Goal: Task Accomplishment & Management: Manage account settings

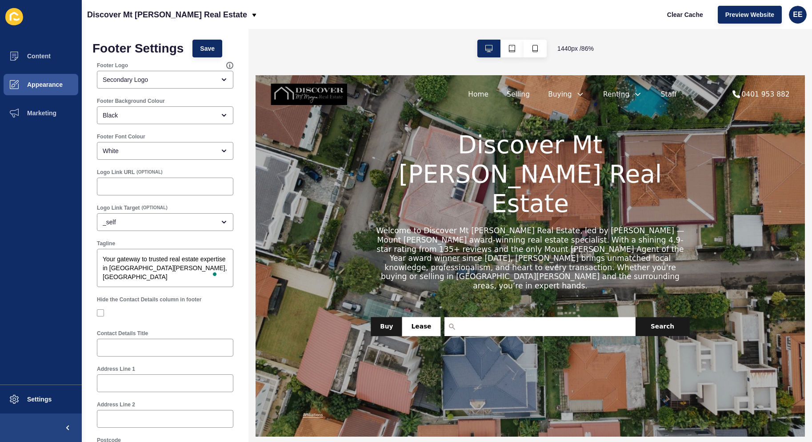
scroll to position [133, 0]
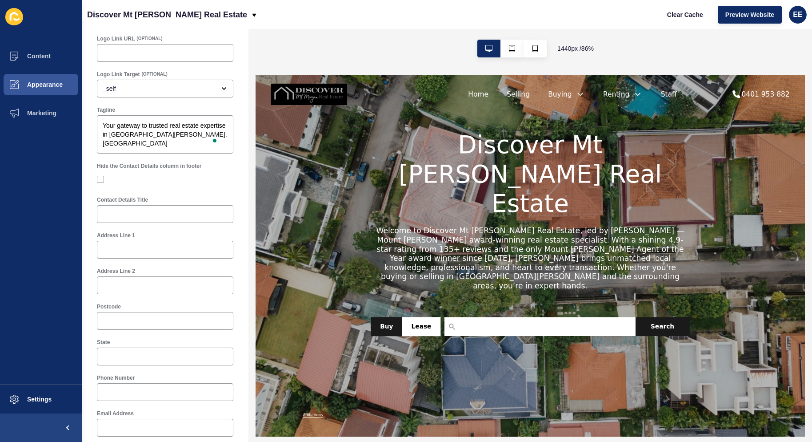
click at [189, 219] on div at bounding box center [165, 214] width 137 height 18
type input "Contact Us"
click at [206, 251] on input "Address Line 1" at bounding box center [165, 249] width 125 height 9
paste input "Discover Mt [PERSON_NAME] Real Estate"
type input "Discover Mt [PERSON_NAME] Real Estate"
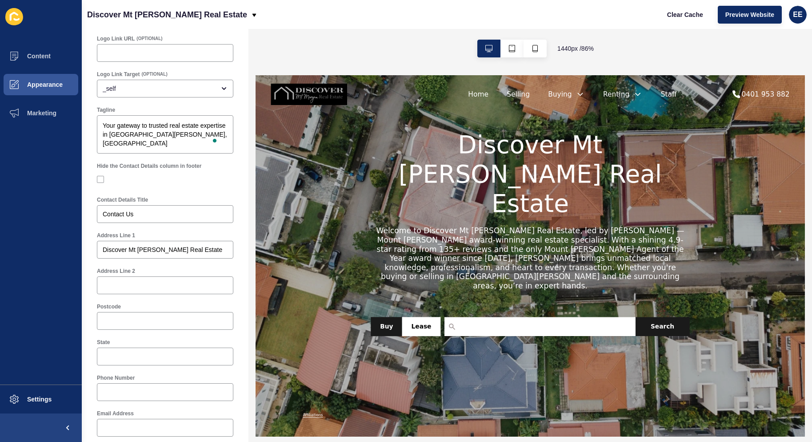
click at [124, 316] on div at bounding box center [165, 321] width 137 height 18
paste input "4714"
type input "4714"
click at [126, 362] on div at bounding box center [165, 356] width 137 height 18
click at [118, 347] on div "State" at bounding box center [165, 352] width 138 height 28
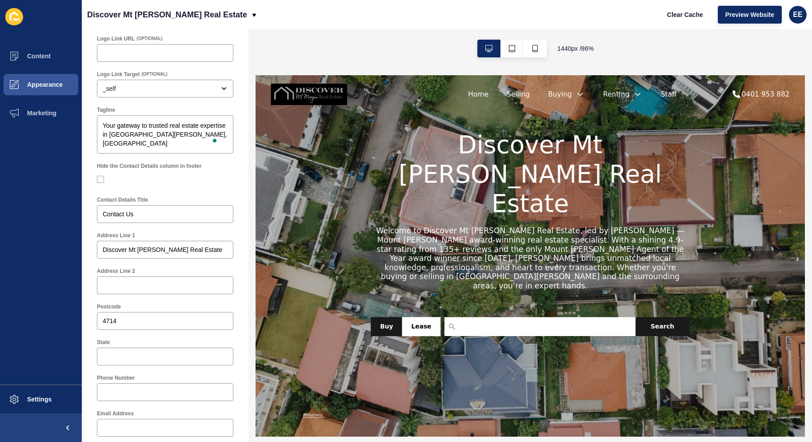
click at [125, 349] on div at bounding box center [165, 356] width 137 height 18
paste input "QLD"
type input "QLD"
click at [178, 284] on input "Address Line 2" at bounding box center [165, 285] width 125 height 9
paste input "[GEOGRAPHIC_DATA][PERSON_NAME],"
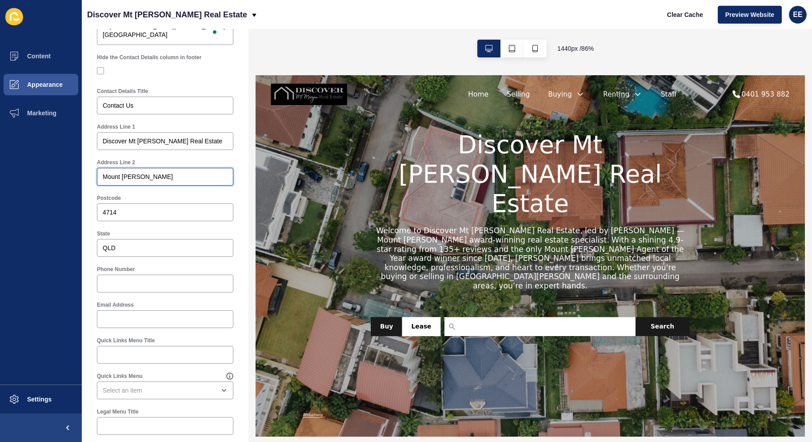
scroll to position [311, 0]
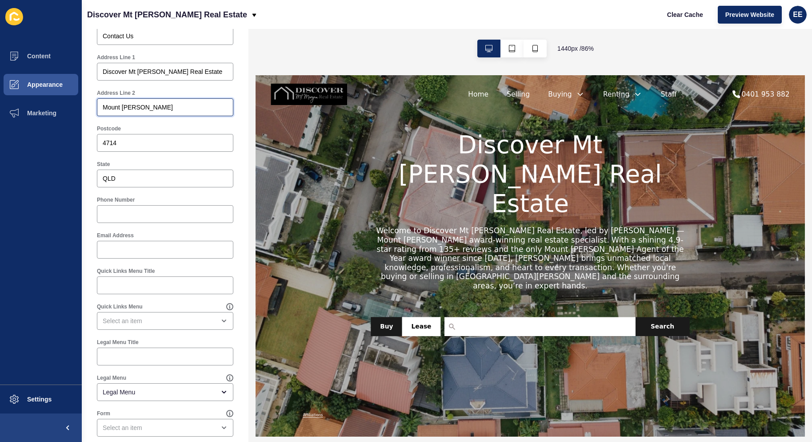
type input "Mount [PERSON_NAME]"
click at [111, 222] on div at bounding box center [165, 214] width 137 height 18
paste input "0401 953 882"
type input "0401 953 882"
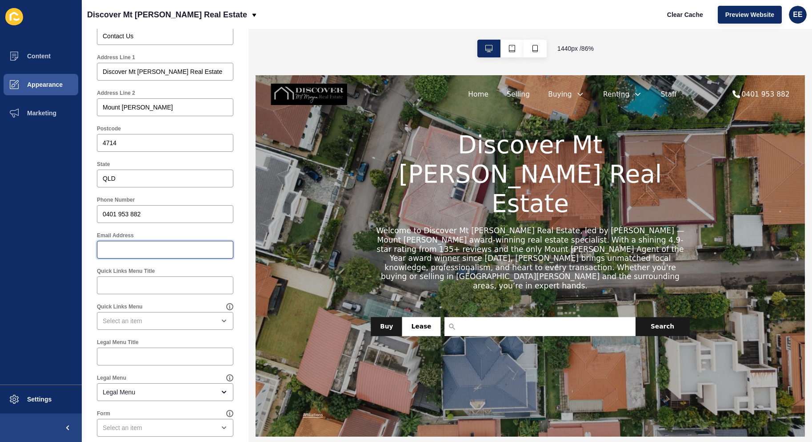
click at [122, 248] on input "Email Address" at bounding box center [165, 249] width 125 height 9
paste input "[PERSON_NAME][EMAIL_ADDRESS][DOMAIN_NAME]"
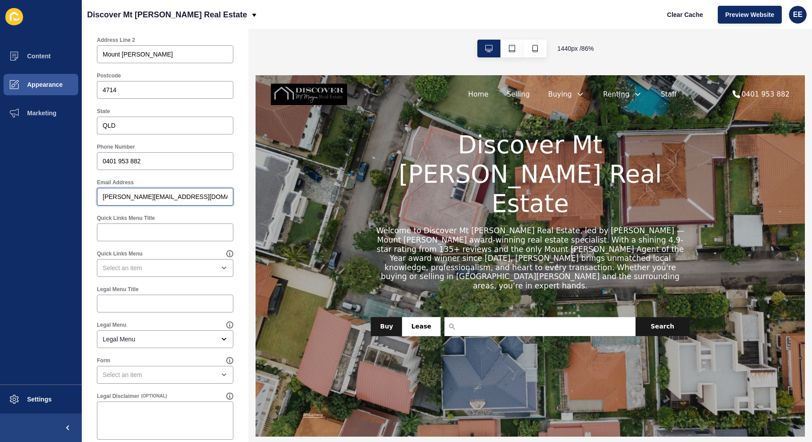
scroll to position [377, 0]
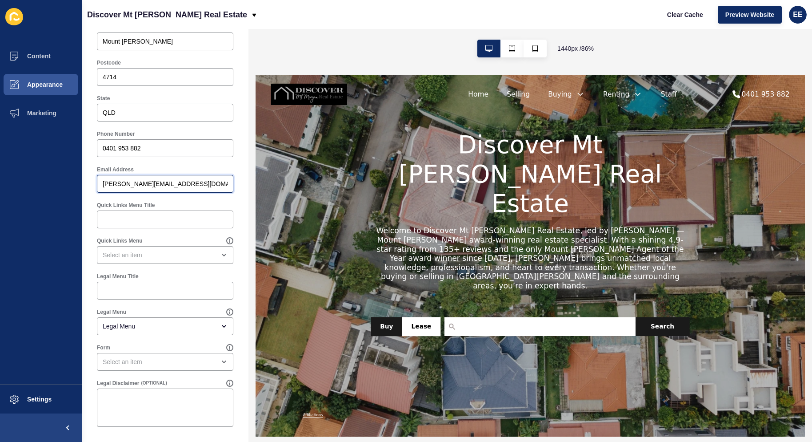
type input "[PERSON_NAME][EMAIL_ADDRESS][DOMAIN_NAME]"
click at [215, 326] on div "open menu" at bounding box center [221, 325] width 12 height 7
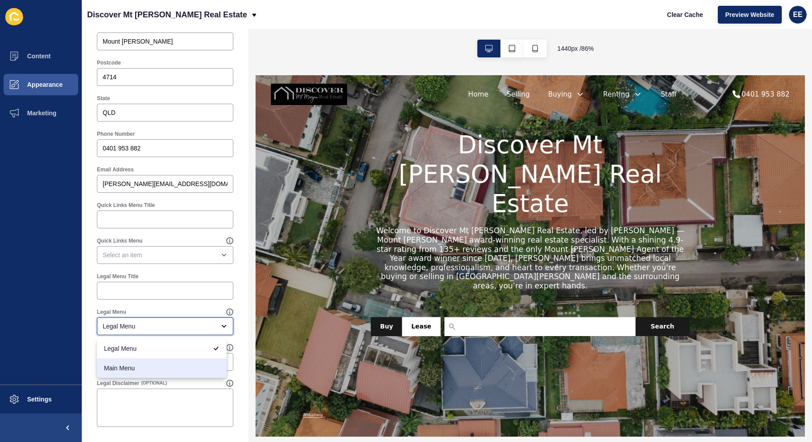
click at [187, 371] on span "Main Menu" at bounding box center [162, 367] width 116 height 9
click at [197, 324] on div "Main Menu" at bounding box center [159, 326] width 113 height 9
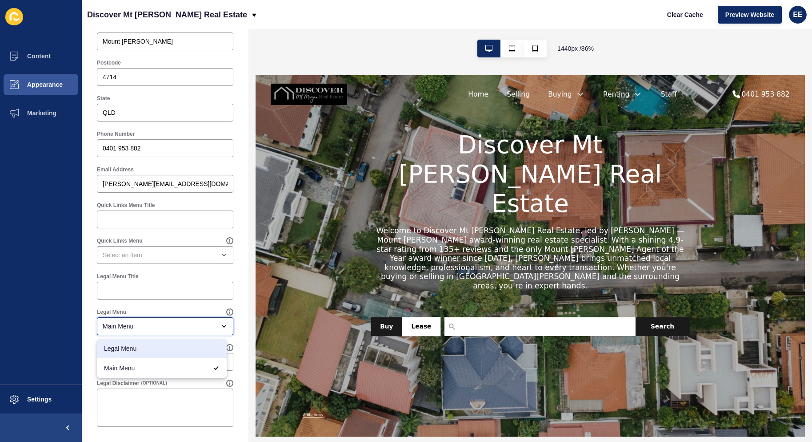
click at [193, 351] on span "Legal Menu" at bounding box center [162, 348] width 116 height 9
type input "Legal Menu"
drag, startPoint x: 186, startPoint y: 325, endPoint x: 191, endPoint y: 330, distance: 6.6
click at [189, 325] on div "Legal Menu" at bounding box center [159, 326] width 113 height 9
click at [189, 344] on span "Legal Menu" at bounding box center [155, 348] width 103 height 9
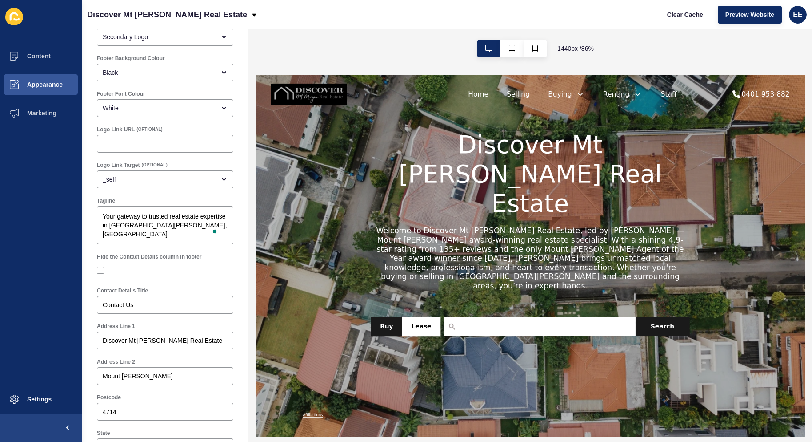
scroll to position [0, 0]
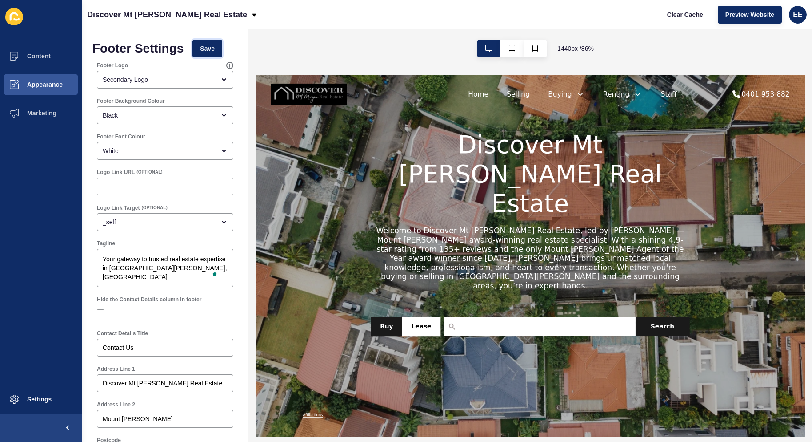
click at [215, 45] on span "Save" at bounding box center [207, 48] width 15 height 9
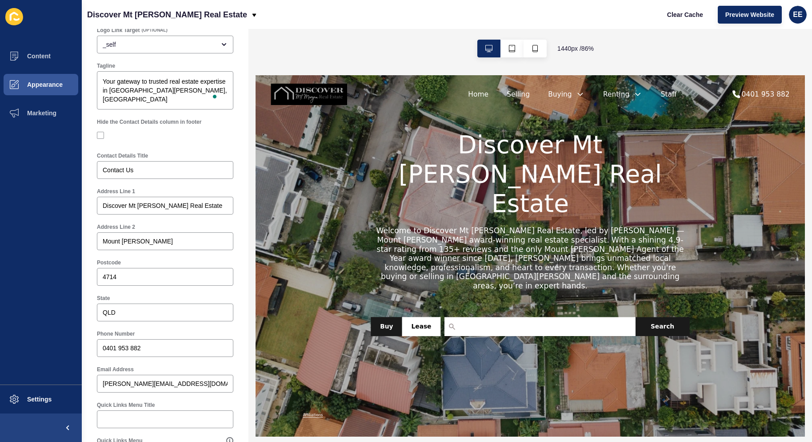
scroll to position [178, 0]
click at [39, 395] on span "Settings" at bounding box center [25, 398] width 53 height 7
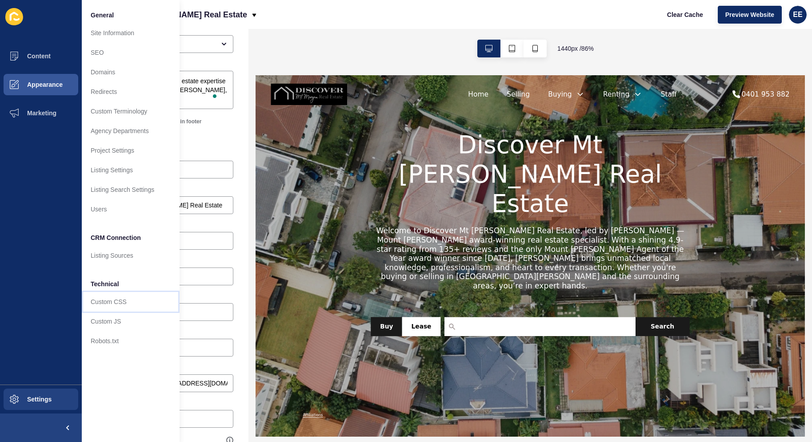
drag, startPoint x: 115, startPoint y: 301, endPoint x: 167, endPoint y: 280, distance: 56.1
click at [115, 301] on link "Custom CSS" at bounding box center [131, 302] width 98 height 20
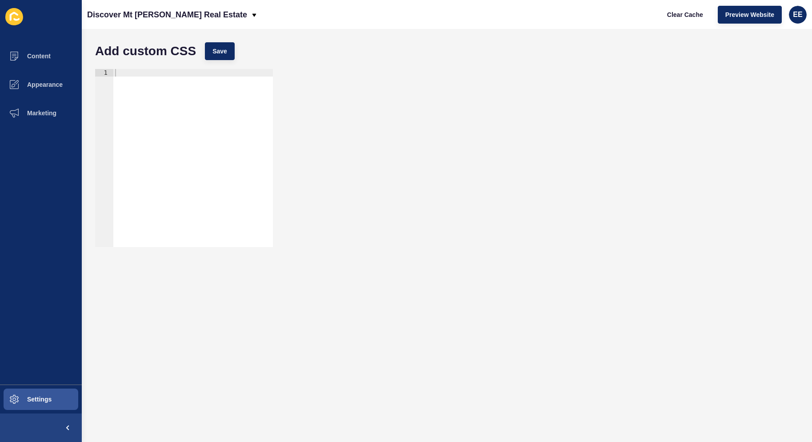
click at [200, 73] on div at bounding box center [193, 165] width 160 height 193
paste textarea "}"
click at [220, 50] on span "Save" at bounding box center [220, 51] width 15 height 9
click at [212, 51] on button "Save" at bounding box center [220, 51] width 30 height 18
click at [162, 79] on div "footer img { max-height: 13rem !important; }" at bounding box center [193, 165] width 160 height 193
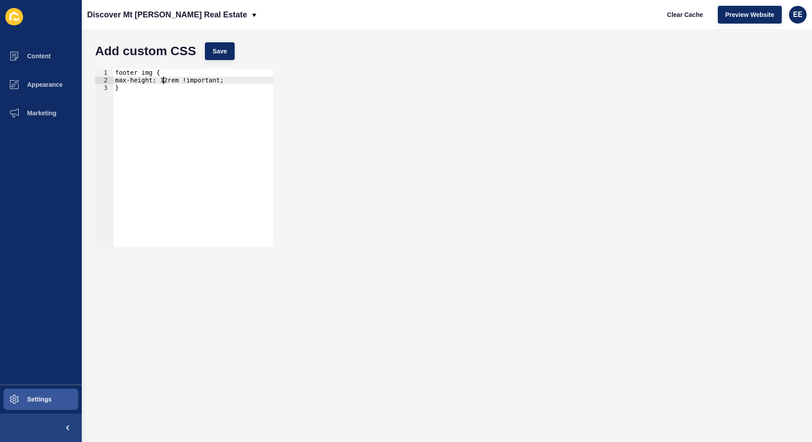
scroll to position [0, 3]
type textarea "max-height: 12rem !important;"
click at [223, 47] on span "Save" at bounding box center [220, 51] width 15 height 9
click at [50, 52] on button "Content" at bounding box center [41, 56] width 82 height 28
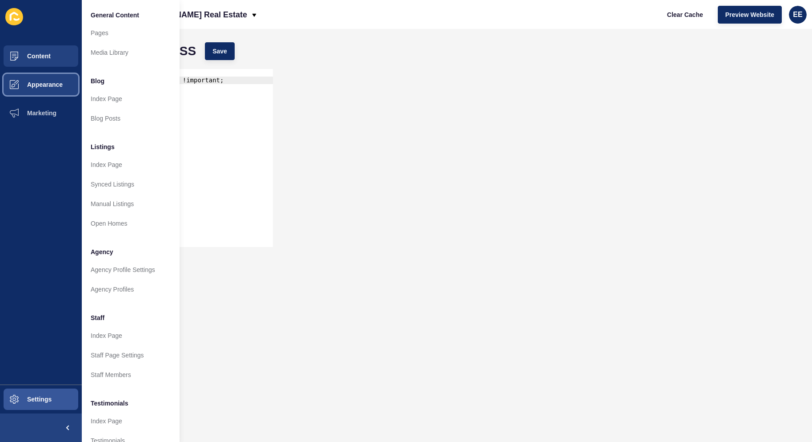
click at [44, 82] on span "Appearance" at bounding box center [31, 84] width 64 height 7
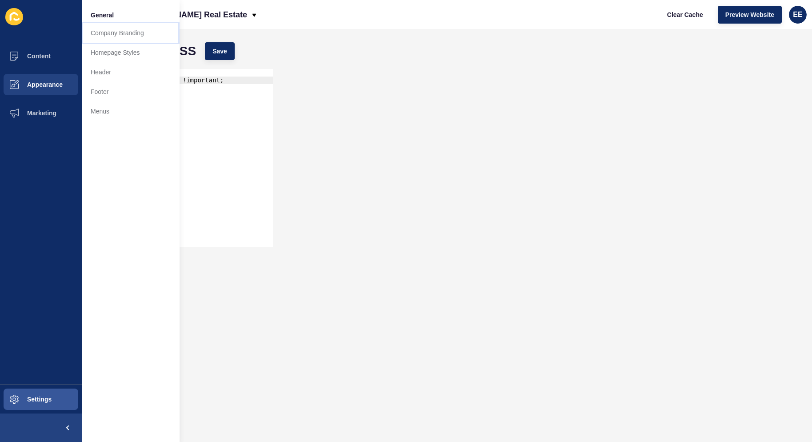
click at [111, 34] on link "Company Branding" at bounding box center [131, 33] width 98 height 20
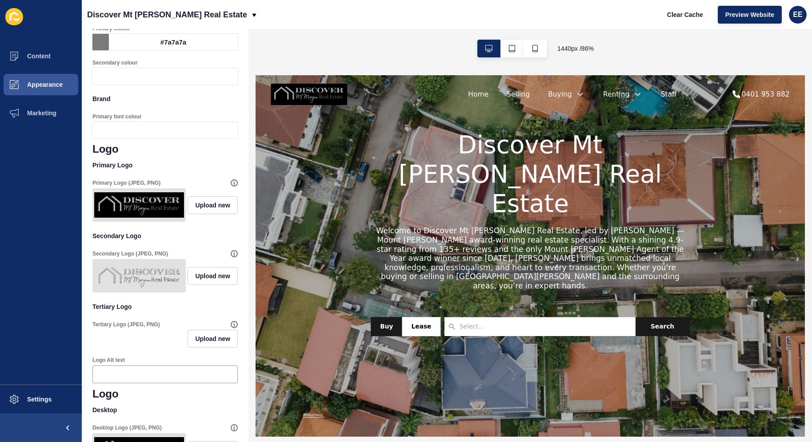
scroll to position [89, 0]
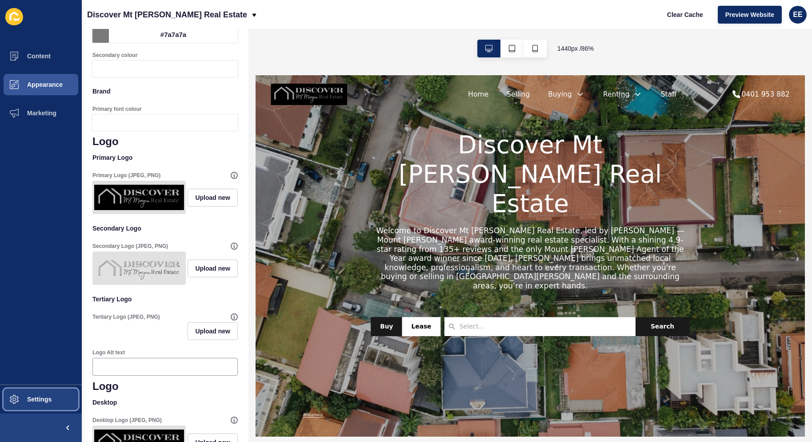
drag, startPoint x: 30, startPoint y: 400, endPoint x: 116, endPoint y: 361, distance: 94.7
click at [31, 400] on span "Settings" at bounding box center [25, 398] width 53 height 7
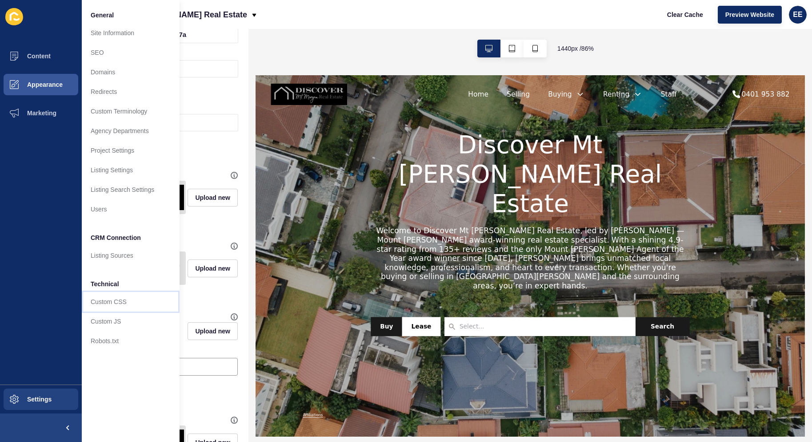
click at [117, 301] on link "Custom CSS" at bounding box center [131, 302] width 98 height 20
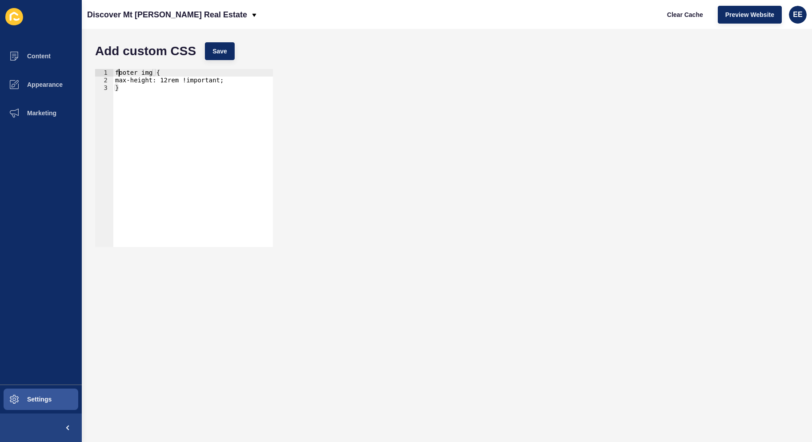
click at [117, 70] on div "footer img { max-height: 12rem !important; }" at bounding box center [193, 165] width 160 height 193
click at [114, 71] on div "footer img { max-height: 12rem !important; }" at bounding box center [193, 165] width 160 height 193
type textarea "footer img {"
paste textarea "}}"
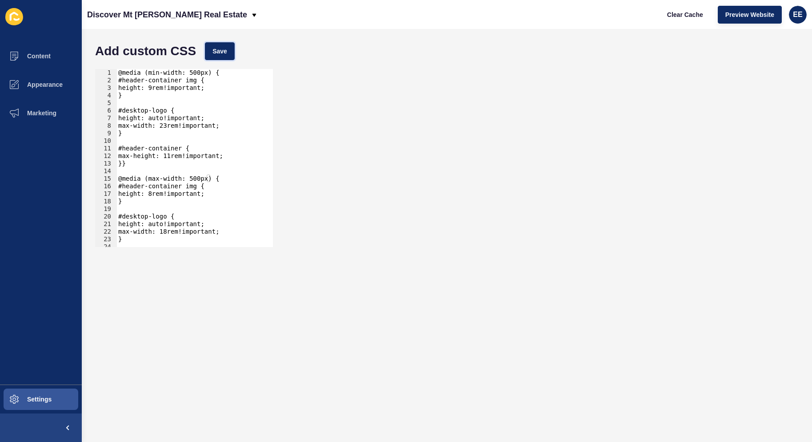
click at [213, 47] on span "Save" at bounding box center [220, 51] width 15 height 9
click at [161, 125] on div "@media (min-width: 500px) { #header-container img { height: 9rem!important; } #…" at bounding box center [192, 165] width 150 height 193
click at [161, 154] on div "@media (min-width: 500px) { #header-container img { height: 9rem!important; } #…" at bounding box center [192, 165] width 150 height 193
click at [147, 193] on div "@media (min-width: 500px) { #header-container img { height: 9rem!important; } #…" at bounding box center [192, 165] width 150 height 193
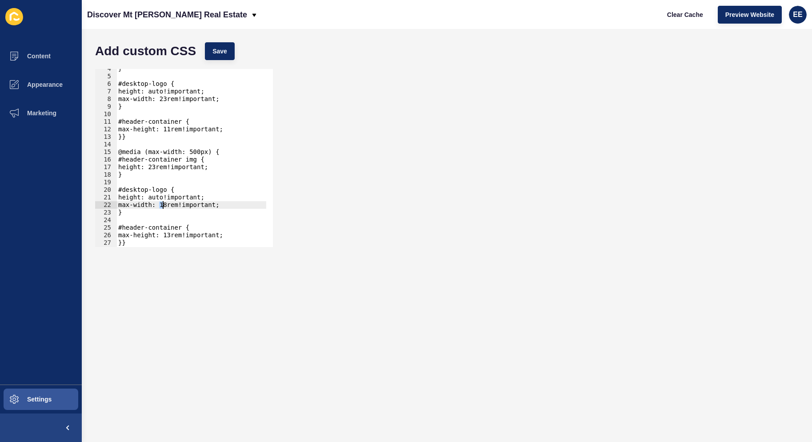
click at [162, 205] on div "} #desktop-logo { height: auto!important; max-width: 23rem!important; } #header…" at bounding box center [192, 161] width 150 height 193
click at [161, 204] on div "} #desktop-logo { height: auto!important; max-width: 23rem!important; } #header…" at bounding box center [192, 161] width 150 height 193
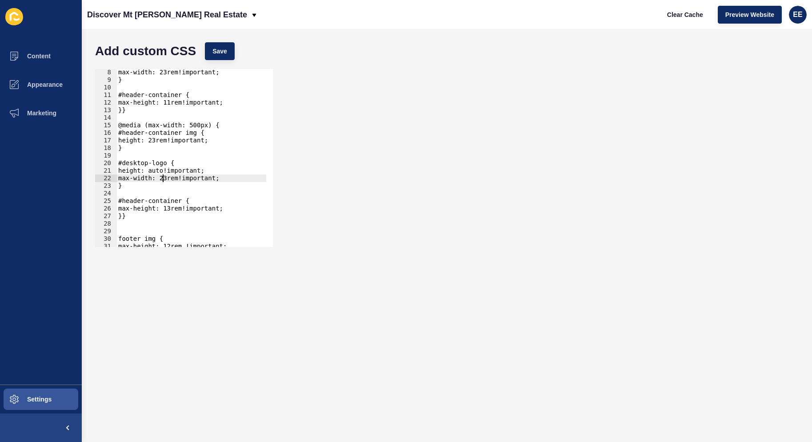
scroll to position [64, 0]
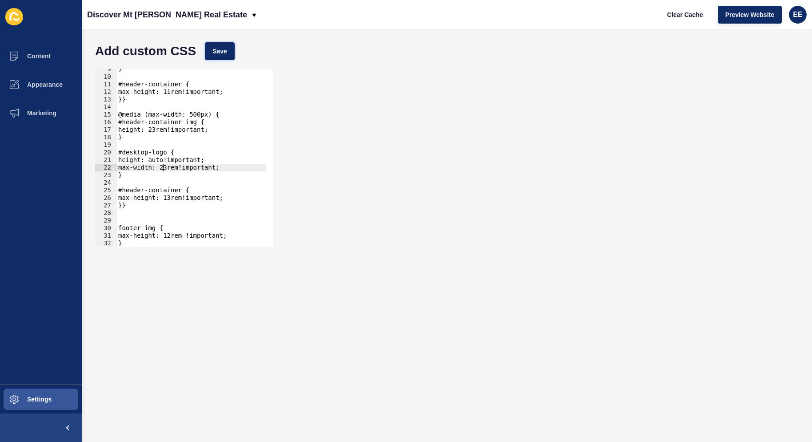
click at [216, 45] on button "Save" at bounding box center [220, 51] width 30 height 18
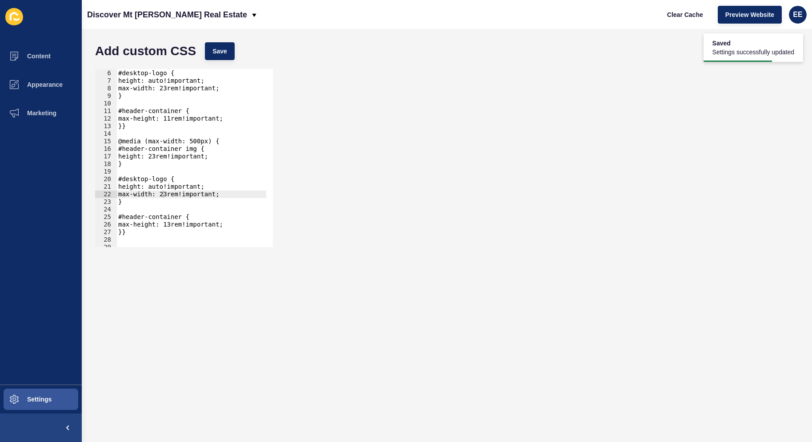
scroll to position [0, 0]
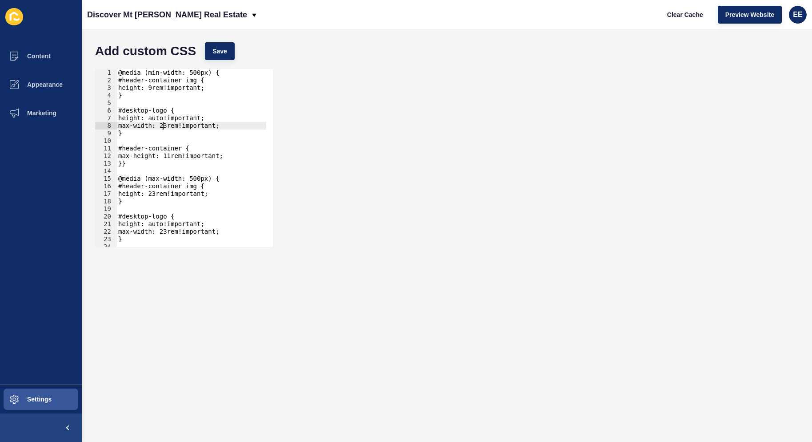
click at [161, 125] on div "@media (min-width: 500px) { #header-container img { height: 9rem!important; } #…" at bounding box center [192, 165] width 150 height 193
click at [157, 123] on div "@media (min-width: 500px) { #header-container img { height: 9rem!important; } #…" at bounding box center [192, 165] width 150 height 193
click at [147, 192] on div "@media (min-width: 500px) { #header-container img { height: 9rem!important; } #…" at bounding box center [192, 165] width 150 height 193
drag, startPoint x: 163, startPoint y: 229, endPoint x: 157, endPoint y: 229, distance: 5.3
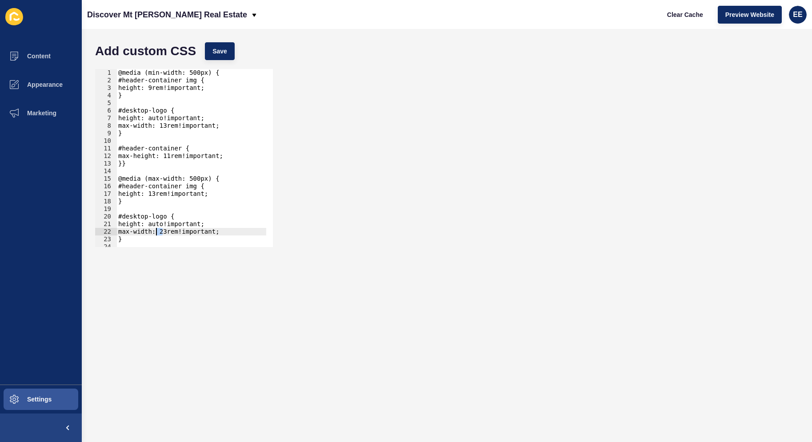
click at [157, 229] on div "@media (min-width: 500px) { #header-container img { height: 9rem!important; } #…" at bounding box center [192, 165] width 150 height 193
click at [216, 37] on div "Add custom CSS Save max-width: 13rem!important; 1 2 3 4 5 6 7 8 9 10 11 12 13 1…" at bounding box center [447, 235] width 731 height 413
click at [223, 54] on span "Save" at bounding box center [220, 51] width 15 height 9
drag, startPoint x: 157, startPoint y: 124, endPoint x: 162, endPoint y: 125, distance: 5.8
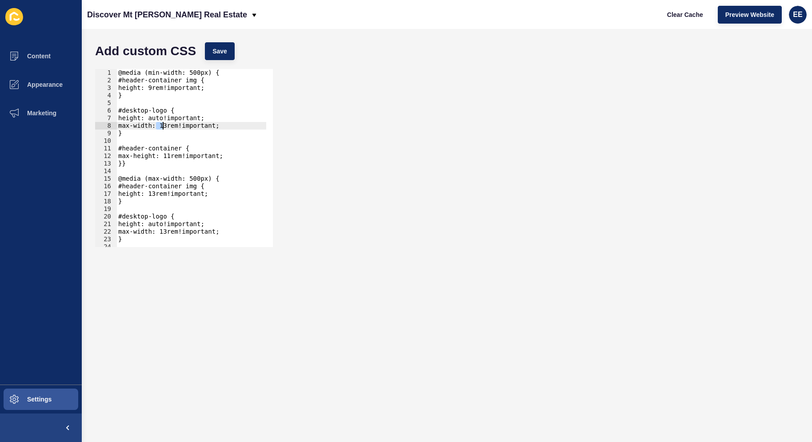
click at [162, 125] on div "@media (min-width: 500px) { #header-container img { height: 9rem!important; } #…" at bounding box center [192, 165] width 150 height 193
drag, startPoint x: 145, startPoint y: 193, endPoint x: 152, endPoint y: 193, distance: 6.7
click at [152, 193] on div "@media (min-width: 500px) { #header-container img { height: 9rem!important; } #…" at bounding box center [192, 165] width 150 height 193
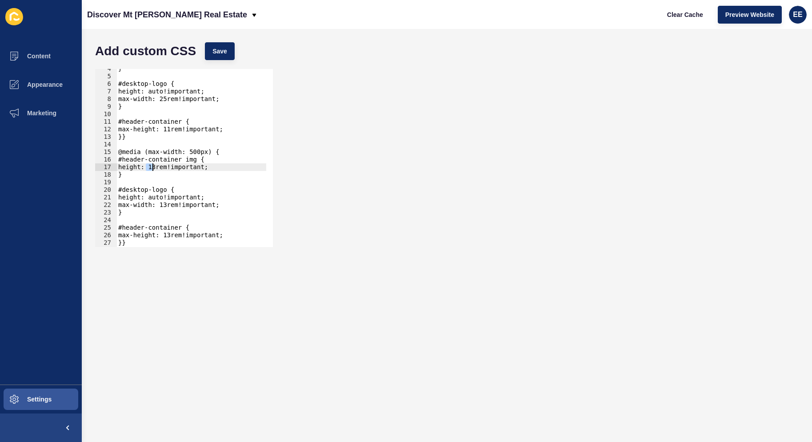
scroll to position [53, 0]
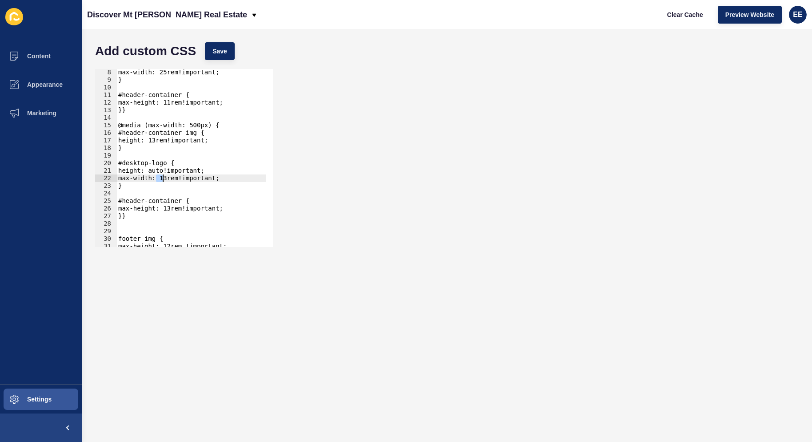
drag, startPoint x: 155, startPoint y: 177, endPoint x: 162, endPoint y: 179, distance: 7.0
click at [162, 179] on div "max-width: 25rem!important; } #header-container { max-height: 11rem!important; …" at bounding box center [192, 164] width 150 height 193
drag, startPoint x: 158, startPoint y: 207, endPoint x: 170, endPoint y: 215, distance: 14.2
click at [166, 208] on div "max-width: 25rem!important; } #header-container { max-height: 11rem!important; …" at bounding box center [192, 164] width 150 height 193
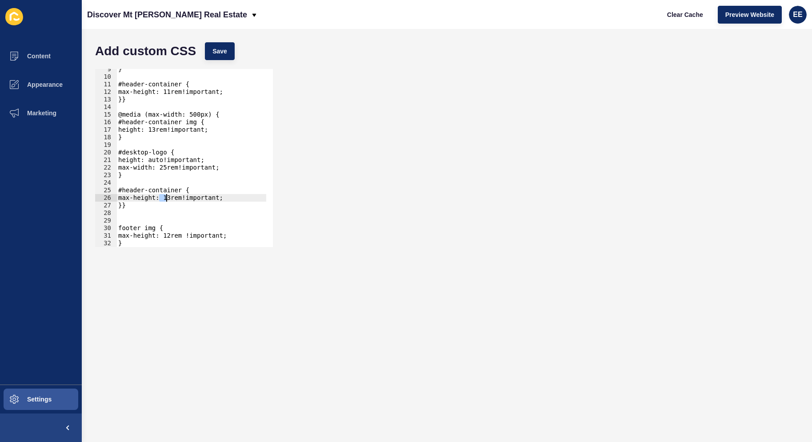
scroll to position [11, 0]
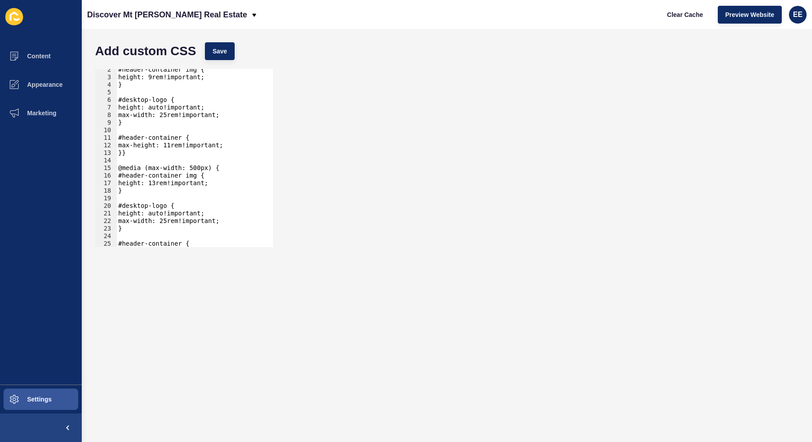
type textarea "max-height: 13rem!important;"
drag, startPoint x: 214, startPoint y: 53, endPoint x: 285, endPoint y: 24, distance: 76.4
click at [215, 53] on span "Save" at bounding box center [220, 51] width 15 height 9
drag, startPoint x: 23, startPoint y: 55, endPoint x: 74, endPoint y: 56, distance: 50.7
click at [24, 55] on span "Content" at bounding box center [25, 55] width 52 height 7
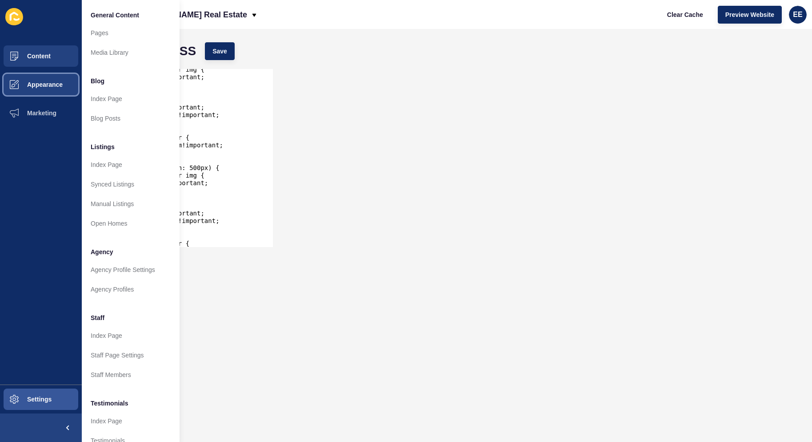
click at [44, 78] on button "Appearance" at bounding box center [41, 84] width 82 height 28
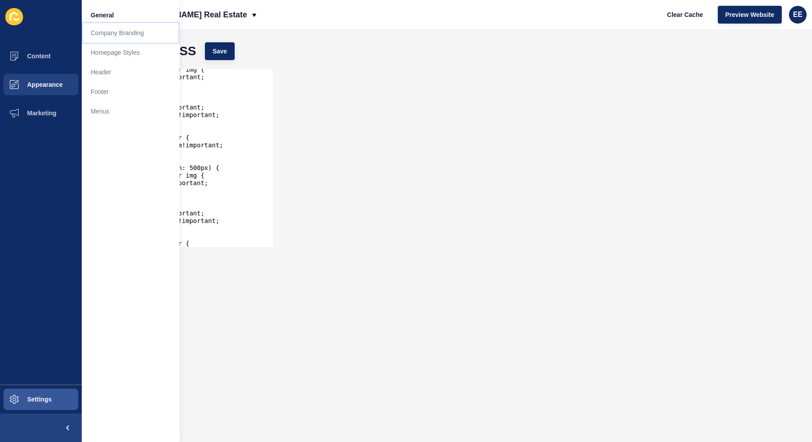
drag, startPoint x: 109, startPoint y: 32, endPoint x: 161, endPoint y: 47, distance: 54.6
click at [110, 31] on link "Company Branding" at bounding box center [131, 33] width 98 height 20
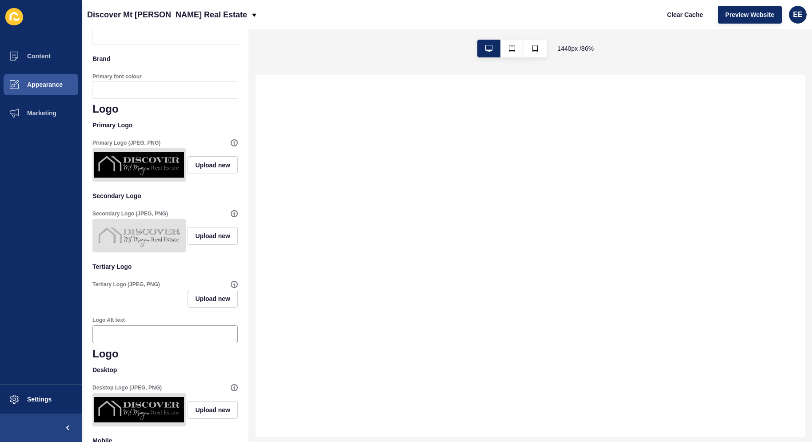
scroll to position [133, 0]
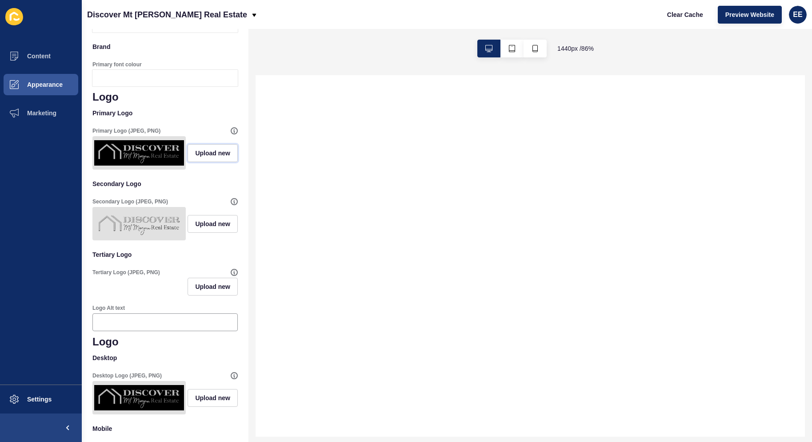
click at [203, 160] on button "Upload new" at bounding box center [213, 153] width 50 height 18
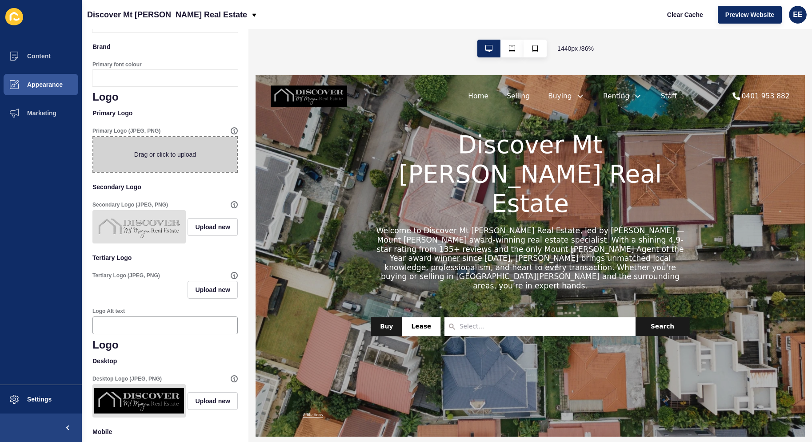
scroll to position [0, 0]
click at [172, 161] on span at bounding box center [165, 154] width 144 height 35
click at [93, 137] on input "Drag or click to upload" at bounding box center [93, 137] width 0 height 0
type input "C:\fakepath\logonobg.png"
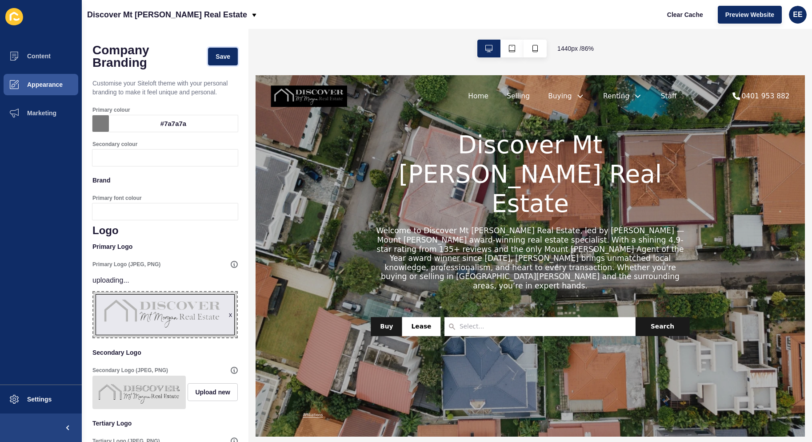
click at [216, 51] on button "Save" at bounding box center [223, 57] width 30 height 18
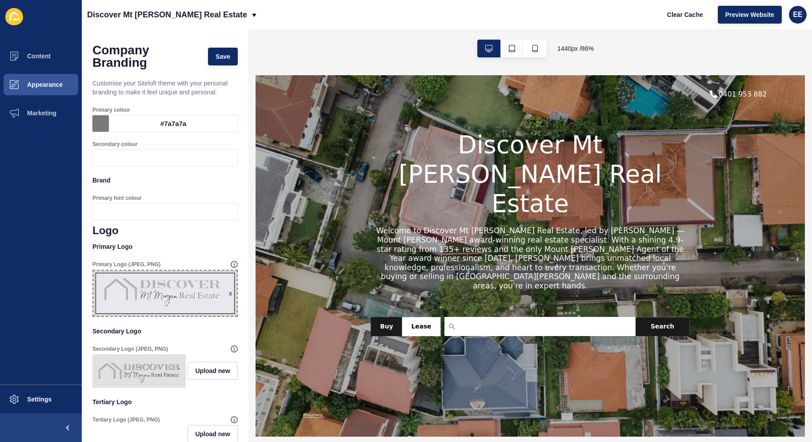
click at [231, 65] on div "Company Branding Save" at bounding box center [165, 57] width 145 height 34
drag, startPoint x: 213, startPoint y: 51, endPoint x: 19, endPoint y: 104, distance: 201.4
click at [213, 51] on button "Save" at bounding box center [223, 57] width 30 height 18
click at [217, 55] on span "Save" at bounding box center [223, 56] width 15 height 9
click at [764, 11] on span "Preview Website" at bounding box center [750, 14] width 49 height 9
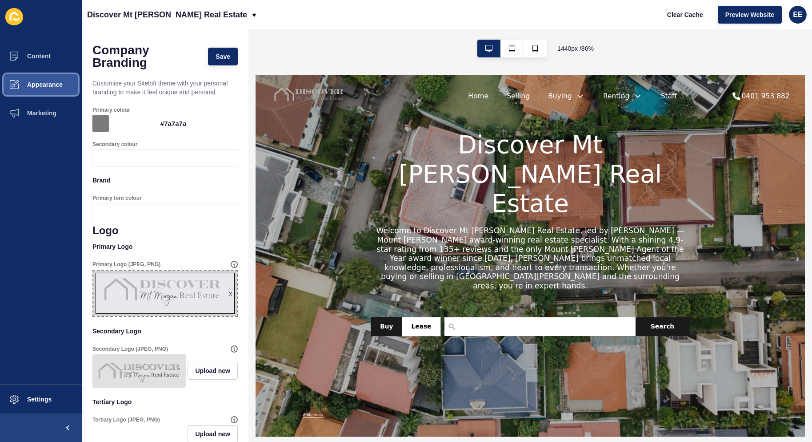
drag, startPoint x: 43, startPoint y: 84, endPoint x: 77, endPoint y: 76, distance: 35.2
click at [44, 84] on span "Appearance" at bounding box center [31, 84] width 64 height 7
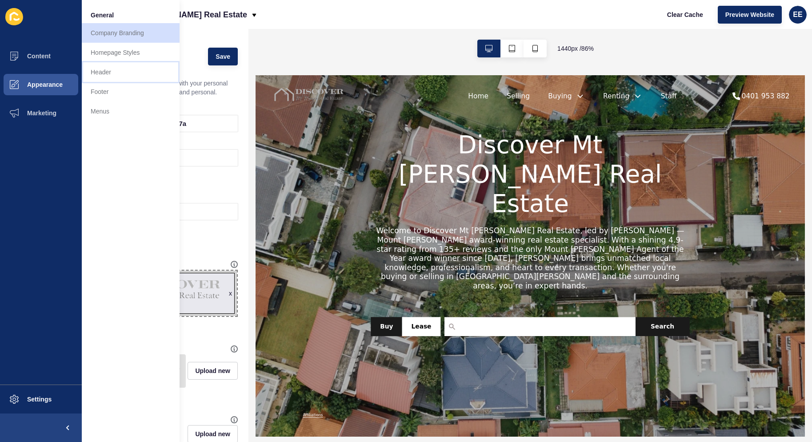
click at [102, 70] on link "Header" at bounding box center [131, 72] width 98 height 20
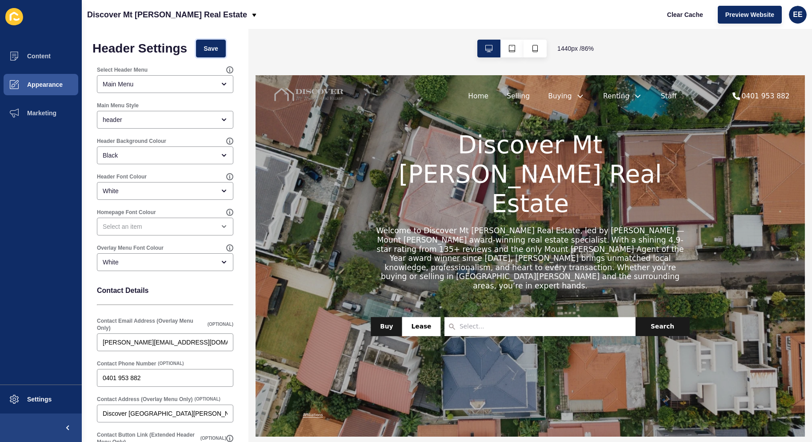
click at [216, 47] on span "Save" at bounding box center [211, 48] width 15 height 9
click at [681, 16] on span "Clear Cache" at bounding box center [686, 14] width 36 height 9
click at [750, 10] on span "Preview Website" at bounding box center [750, 14] width 49 height 9
drag, startPoint x: 44, startPoint y: 84, endPoint x: 78, endPoint y: 73, distance: 35.4
click at [45, 83] on span "Appearance" at bounding box center [31, 84] width 64 height 7
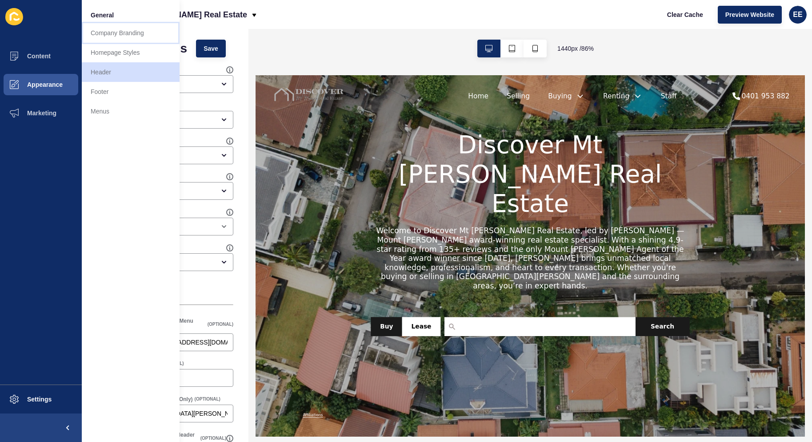
click at [133, 35] on link "Company Branding" at bounding box center [131, 33] width 98 height 20
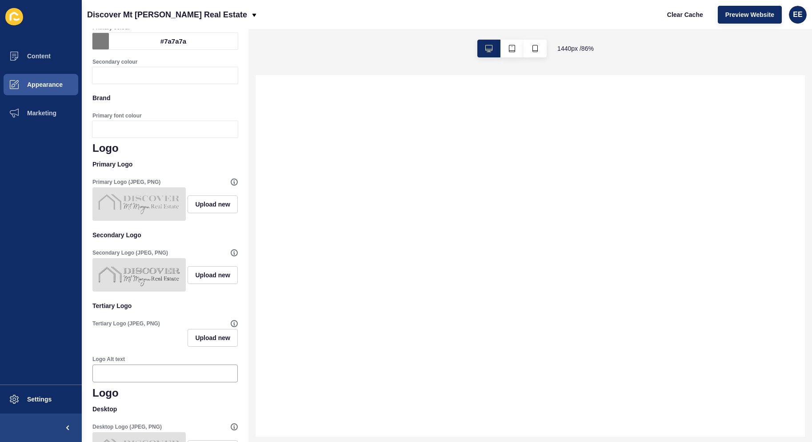
scroll to position [89, 0]
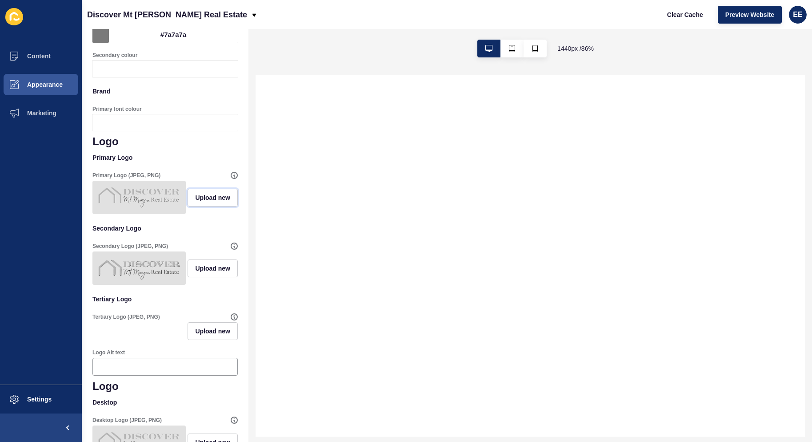
click at [201, 202] on span "Upload new" at bounding box center [212, 197] width 35 height 9
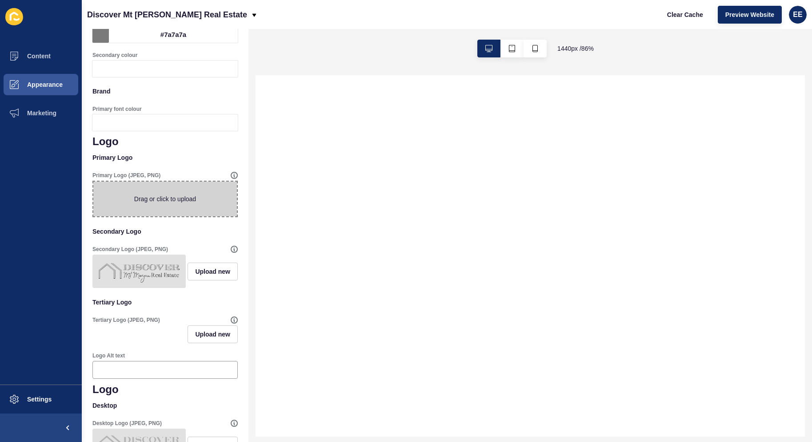
click at [151, 213] on span at bounding box center [165, 198] width 144 height 35
click at [93, 181] on input "Drag or click to upload" at bounding box center [93, 181] width 0 height 0
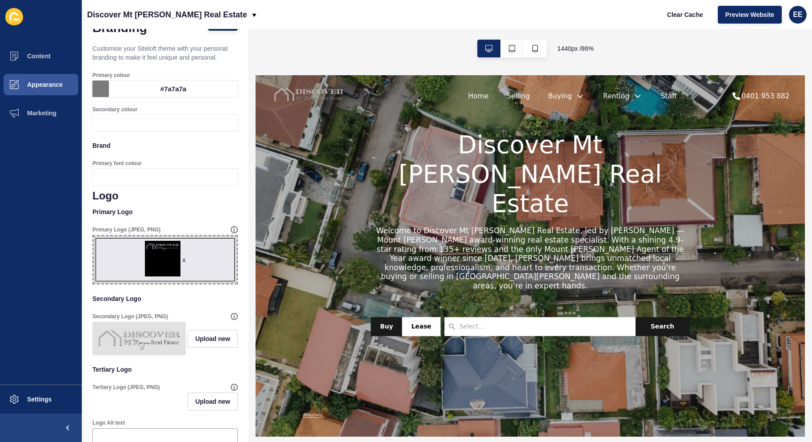
scroll to position [0, 0]
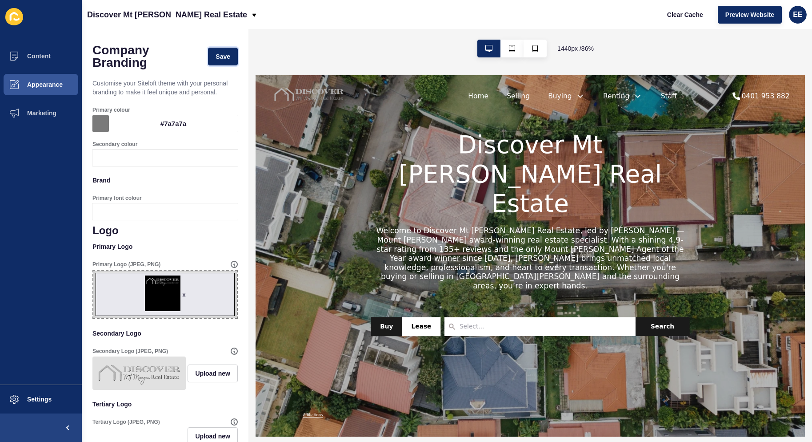
click at [225, 50] on button "Save" at bounding box center [223, 57] width 30 height 18
click at [158, 298] on span "x" at bounding box center [165, 294] width 144 height 48
click at [93, 270] on input "x Drag or click to upload" at bounding box center [93, 270] width 0 height 0
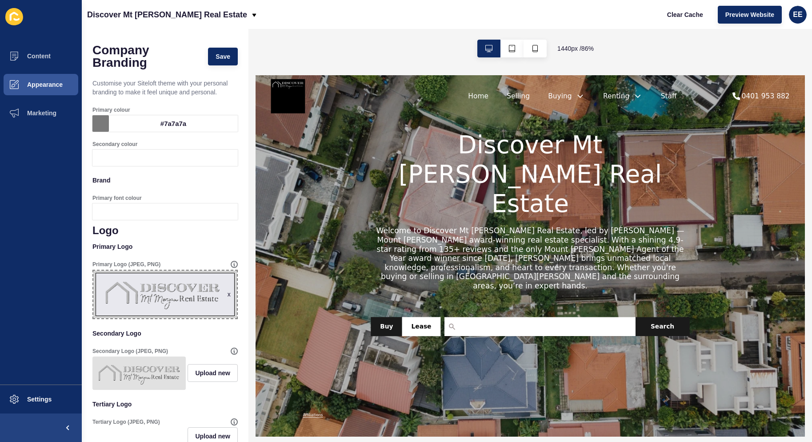
click at [214, 47] on div "Company Branding Save" at bounding box center [165, 57] width 145 height 34
click at [218, 52] on button "Save" at bounding box center [223, 57] width 30 height 18
click at [165, 302] on span "x" at bounding box center [165, 294] width 144 height 48
click at [93, 270] on input "x Drag or click to upload" at bounding box center [93, 270] width 0 height 0
type input "C:\fakepath\logo2.png"
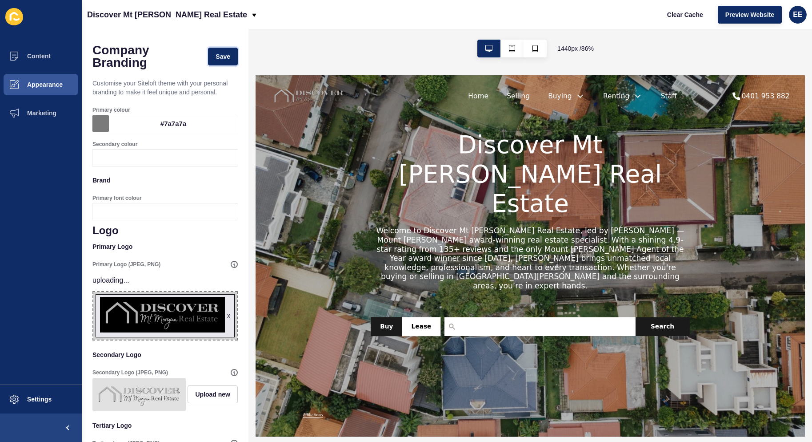
click at [209, 50] on button "Save" at bounding box center [223, 57] width 30 height 18
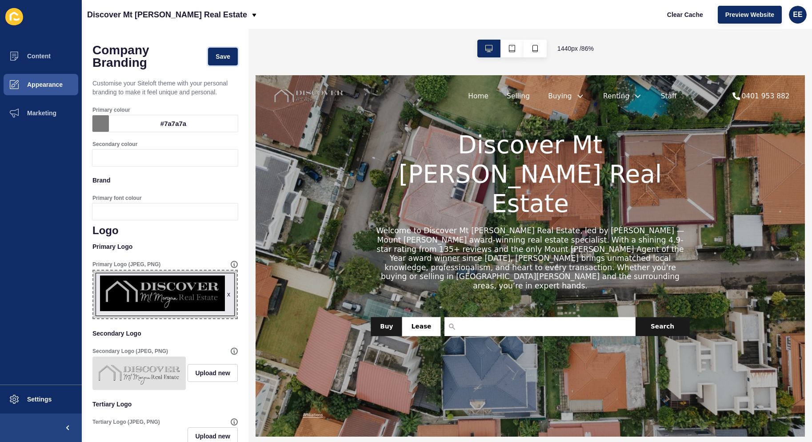
drag, startPoint x: 213, startPoint y: 56, endPoint x: 237, endPoint y: 82, distance: 36.2
click at [216, 59] on span "Save" at bounding box center [223, 56] width 15 height 9
click at [754, 15] on span "Preview Website" at bounding box center [750, 14] width 49 height 9
click at [216, 56] on span "Save" at bounding box center [223, 56] width 15 height 9
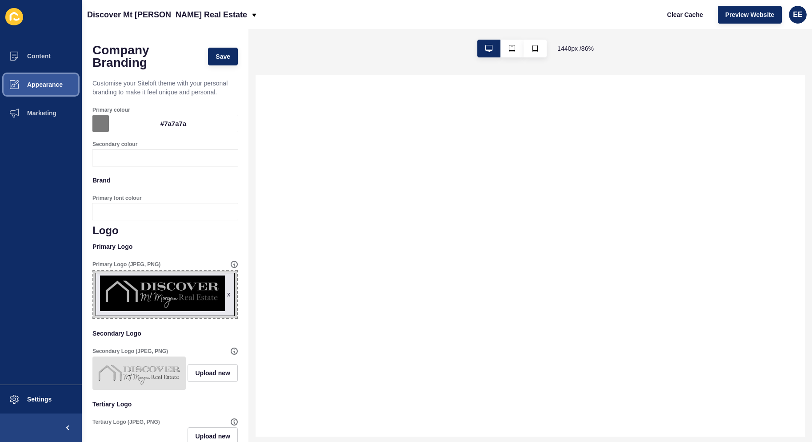
click at [48, 85] on span "Appearance" at bounding box center [31, 84] width 64 height 7
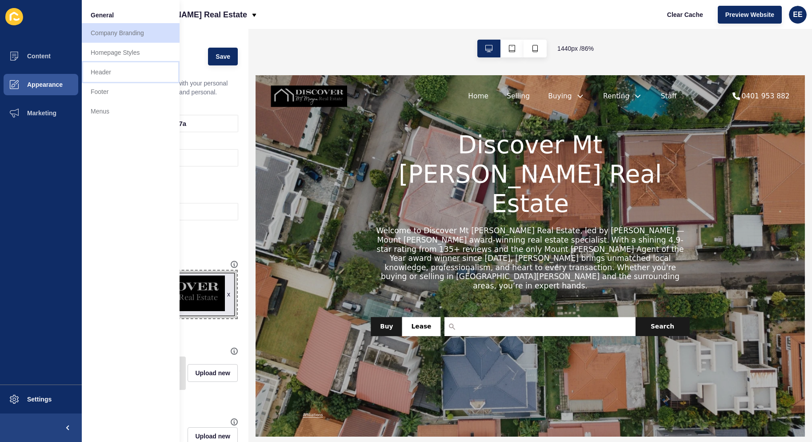
click at [112, 65] on link "Header" at bounding box center [131, 72] width 98 height 20
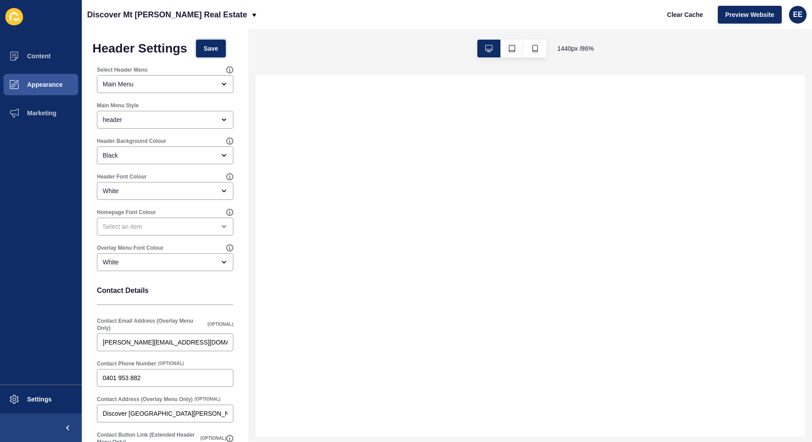
click at [214, 47] on span "Save" at bounding box center [211, 48] width 15 height 9
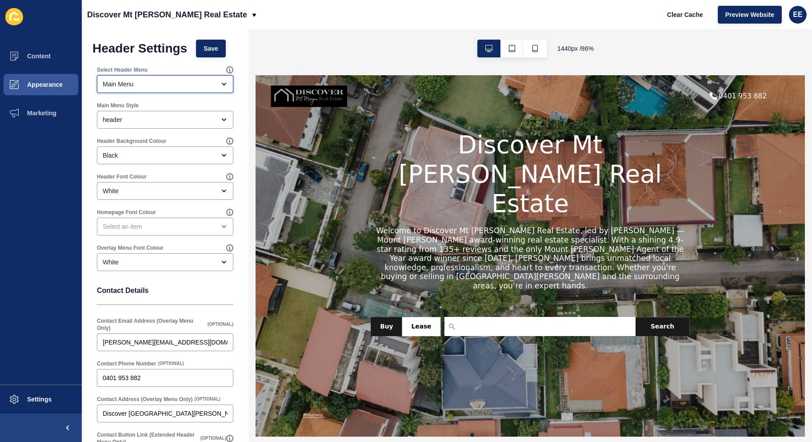
click at [202, 81] on div "Main Menu" at bounding box center [159, 84] width 113 height 9
click at [183, 107] on span "Legal Menu" at bounding box center [162, 106] width 116 height 9
click at [212, 51] on span "Save" at bounding box center [211, 48] width 15 height 9
click at [215, 84] on div "open menu" at bounding box center [221, 83] width 12 height 7
drag, startPoint x: 199, startPoint y: 129, endPoint x: 217, endPoint y: 59, distance: 72.2
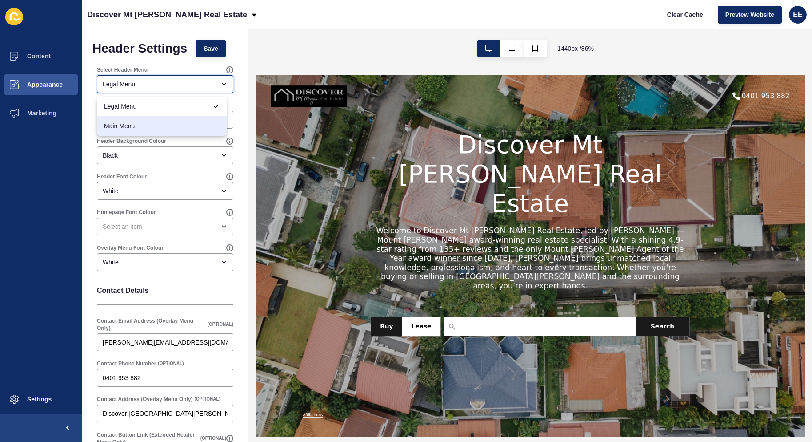
click at [199, 129] on span "Main Menu" at bounding box center [162, 125] width 116 height 9
type input "Main Menu"
click at [216, 48] on span "Save" at bounding box center [211, 48] width 15 height 9
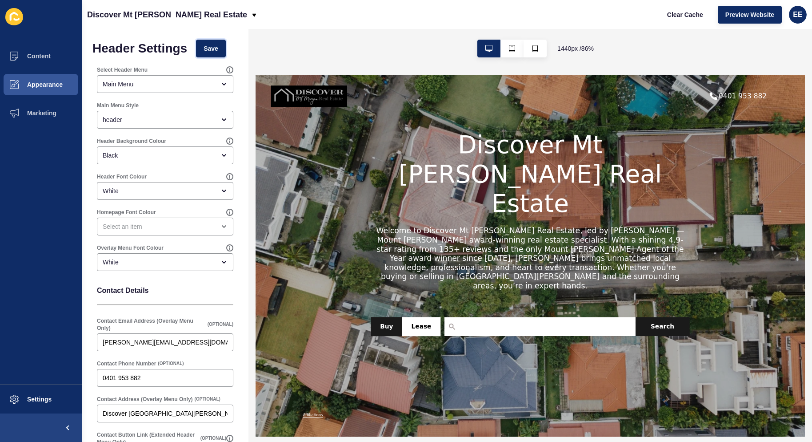
click at [211, 48] on span "Save" at bounding box center [211, 48] width 15 height 9
click at [48, 87] on span "Appearance" at bounding box center [31, 84] width 64 height 7
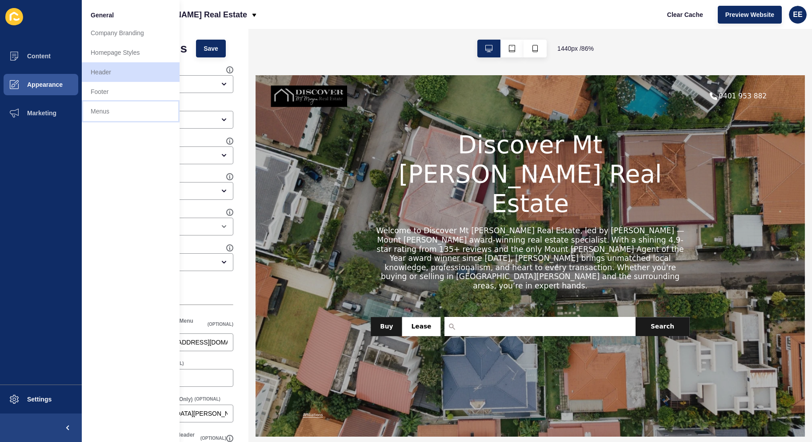
click at [121, 111] on link "Menus" at bounding box center [131, 111] width 98 height 20
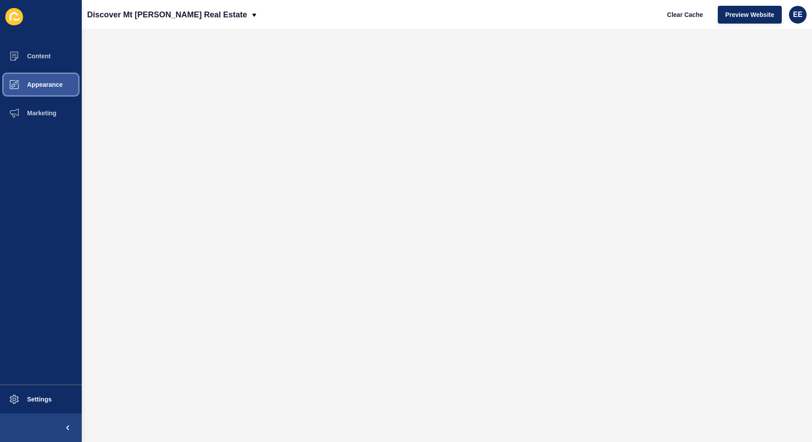
click at [48, 81] on span "Appearance" at bounding box center [31, 84] width 64 height 7
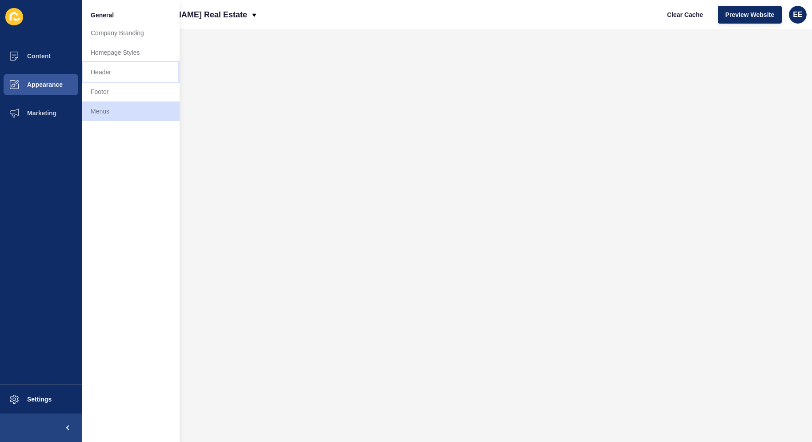
click at [110, 68] on link "Header" at bounding box center [131, 72] width 98 height 20
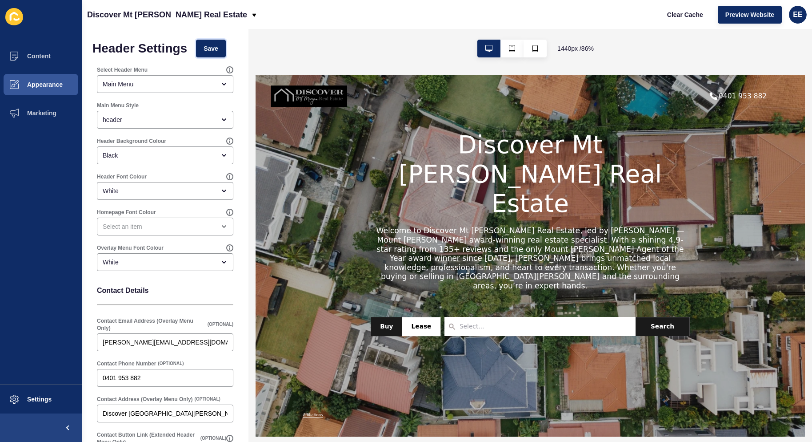
click at [218, 51] on span "Save" at bounding box center [211, 48] width 15 height 9
click at [214, 49] on span "Save" at bounding box center [211, 48] width 15 height 9
click at [181, 119] on div "header" at bounding box center [159, 119] width 113 height 9
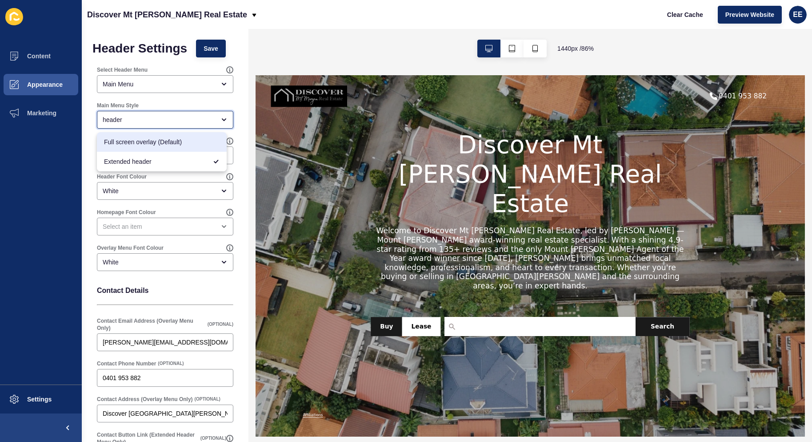
click at [173, 145] on span "Full screen overlay (Default)" at bounding box center [162, 141] width 116 height 9
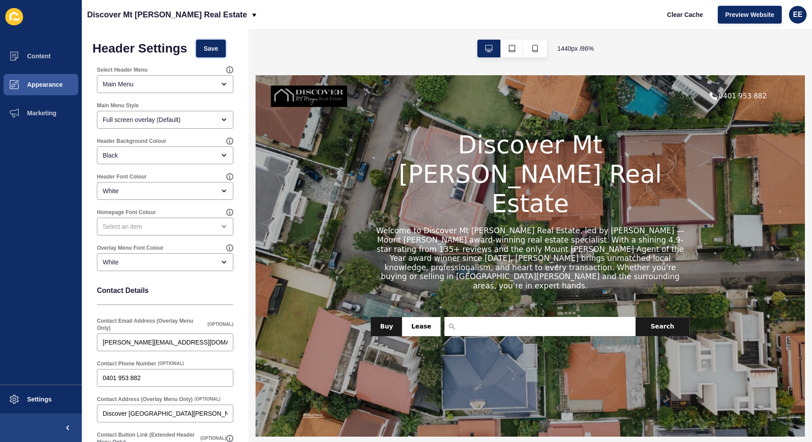
click at [207, 49] on button "Save" at bounding box center [211, 49] width 30 height 18
click at [737, 14] on span "Preview Website" at bounding box center [750, 14] width 49 height 9
click at [195, 115] on div "Full screen overlay (Default)" at bounding box center [159, 119] width 113 height 9
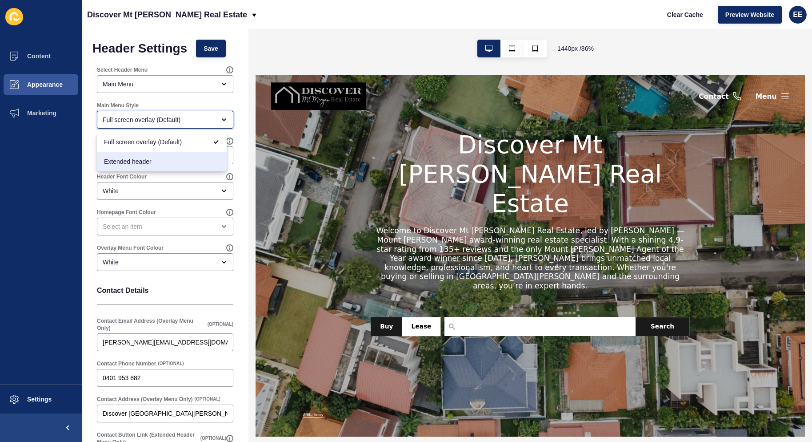
click at [173, 161] on span "Extended header" at bounding box center [162, 161] width 116 height 9
type input "Extended header"
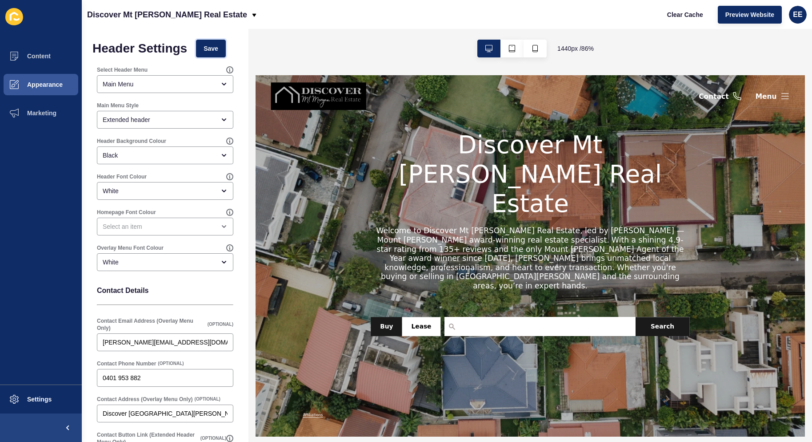
click at [213, 49] on span "Save" at bounding box center [211, 48] width 15 height 9
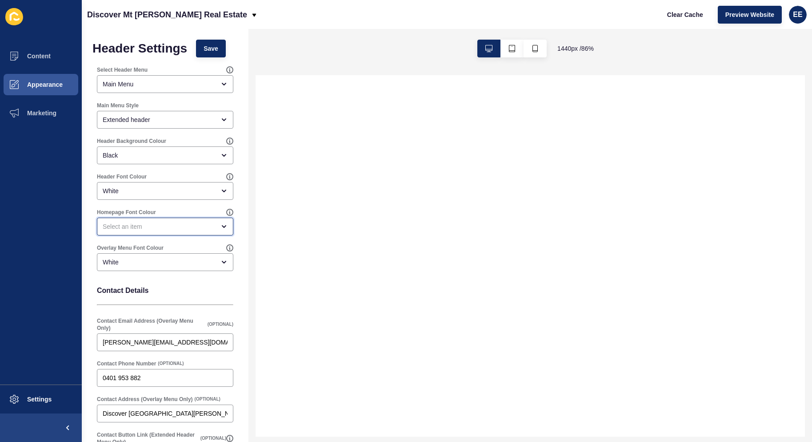
click at [182, 227] on div "open menu" at bounding box center [159, 226] width 113 height 9
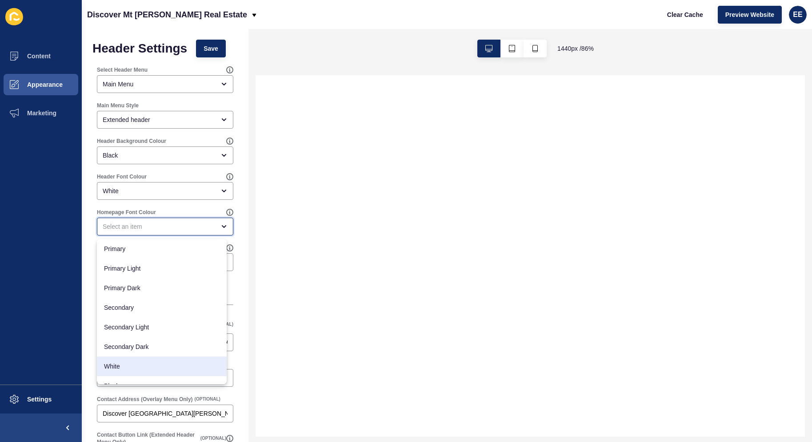
scroll to position [12, 0]
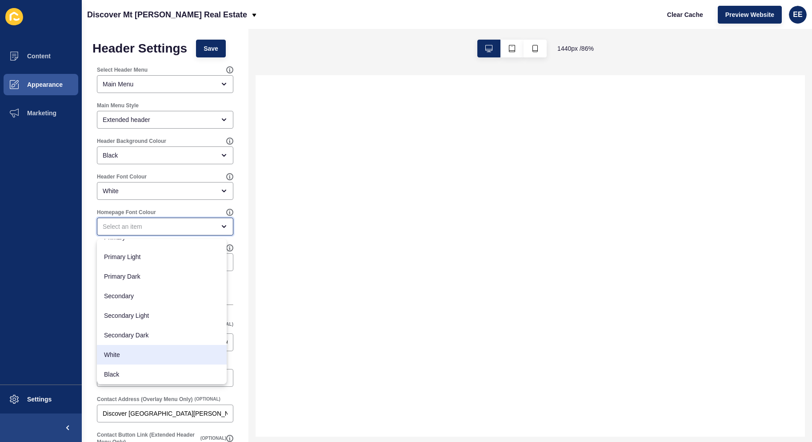
click at [129, 354] on span "White" at bounding box center [162, 354] width 116 height 9
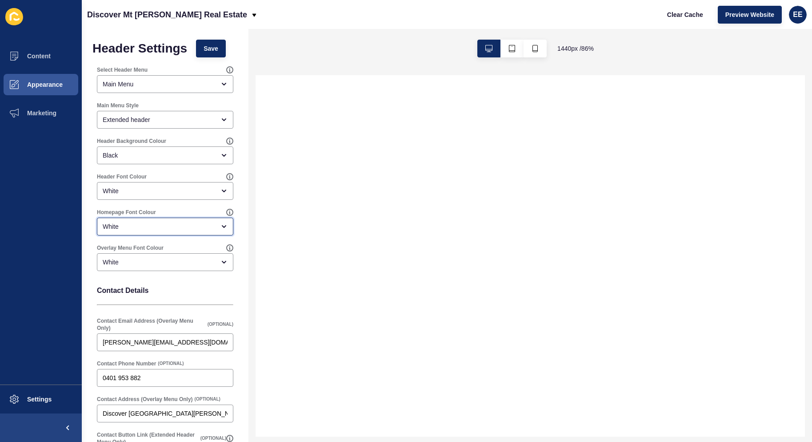
type input "White"
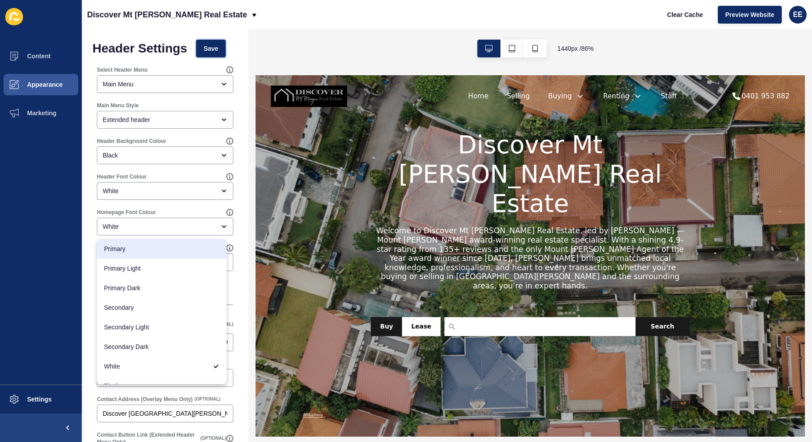
click at [217, 48] on span "Save" at bounding box center [211, 48] width 15 height 9
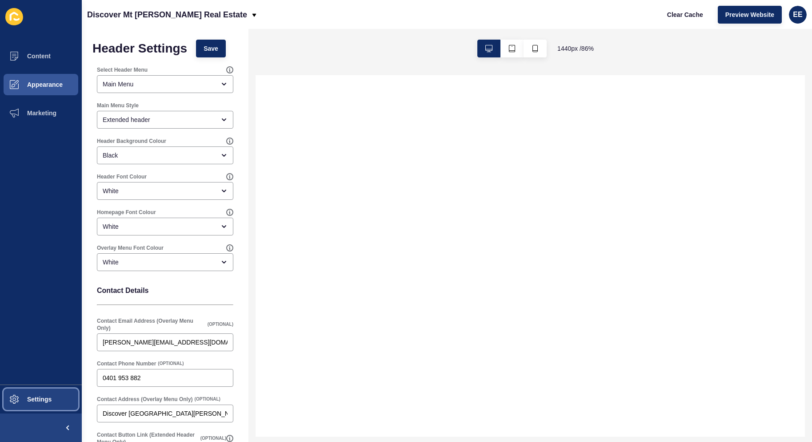
click at [28, 400] on span "Settings" at bounding box center [25, 398] width 53 height 7
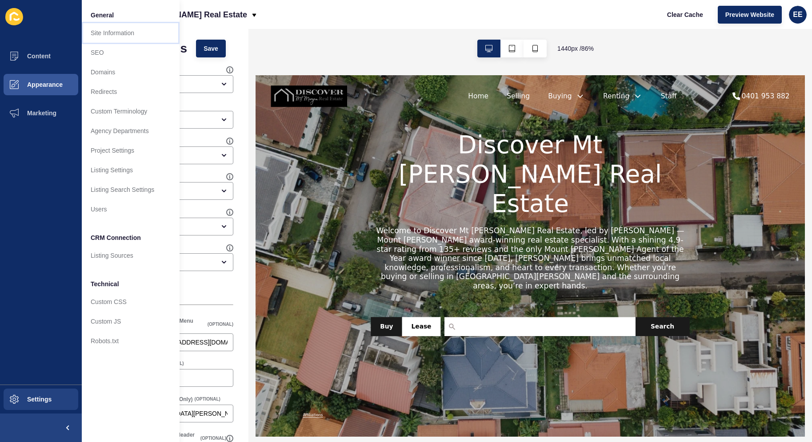
click at [134, 35] on link "Site Information" at bounding box center [131, 33] width 98 height 20
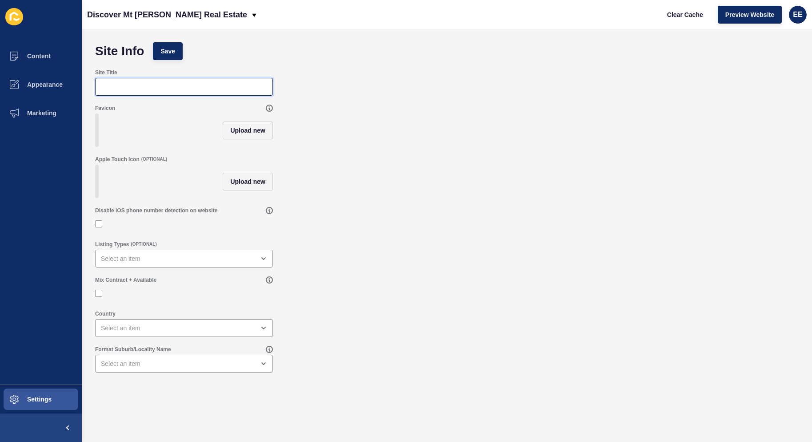
click at [131, 88] on input "Site Title" at bounding box center [184, 86] width 166 height 9
type input "Discover Mt [PERSON_NAME] Real Estate"
